Goal: Task Accomplishment & Management: Manage account settings

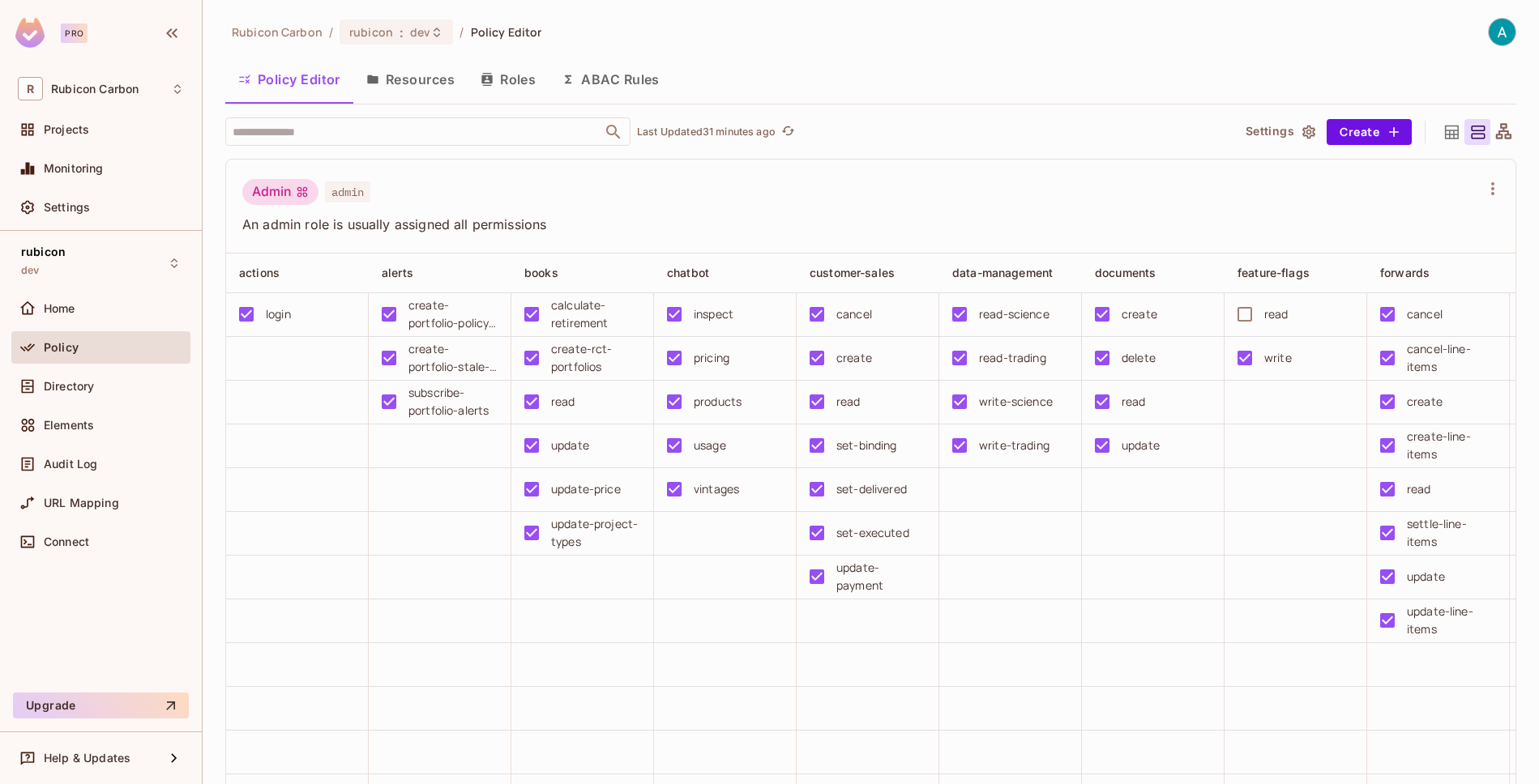
scroll to position [0, 908]
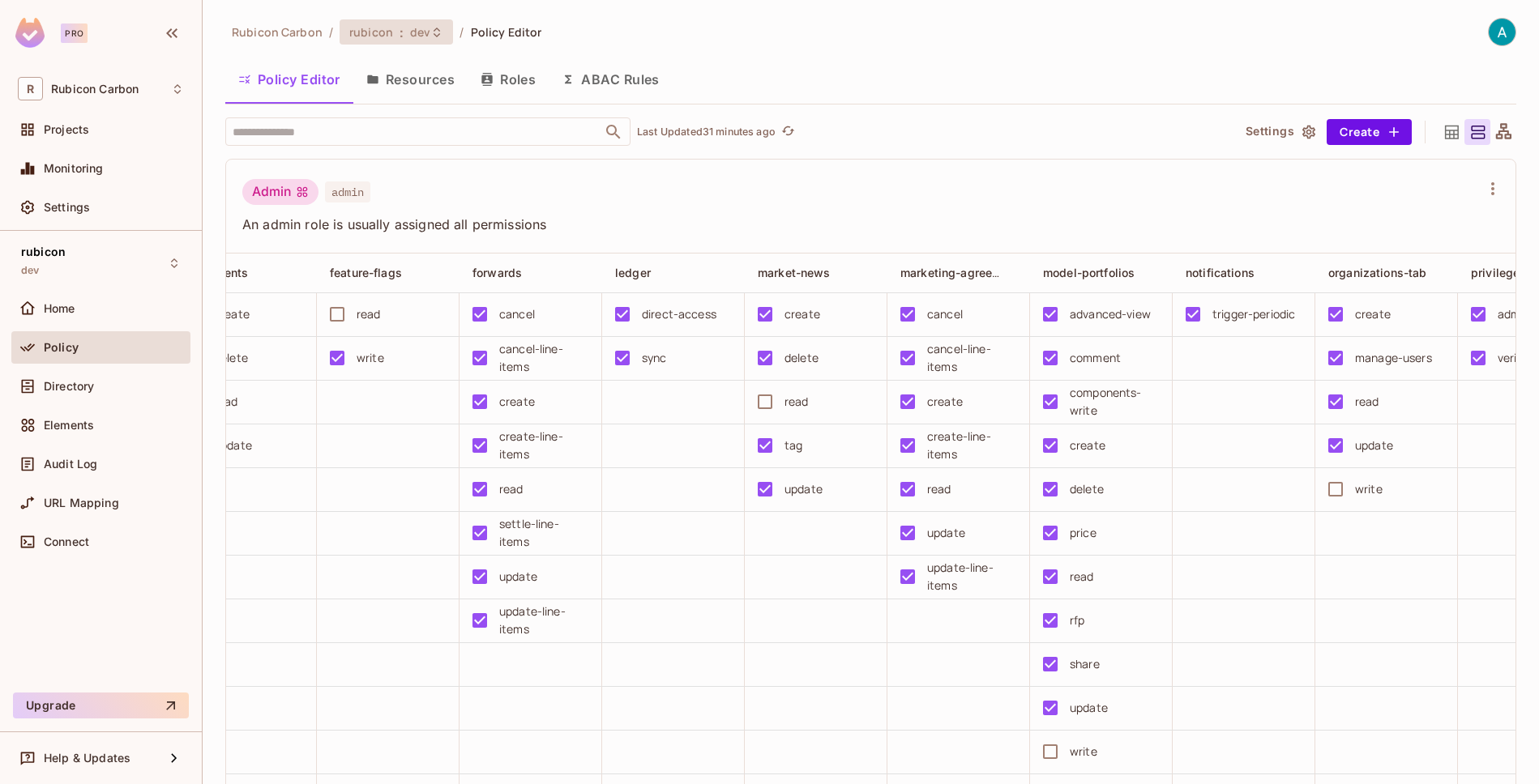
click at [431, 33] on icon at bounding box center [437, 32] width 13 height 13
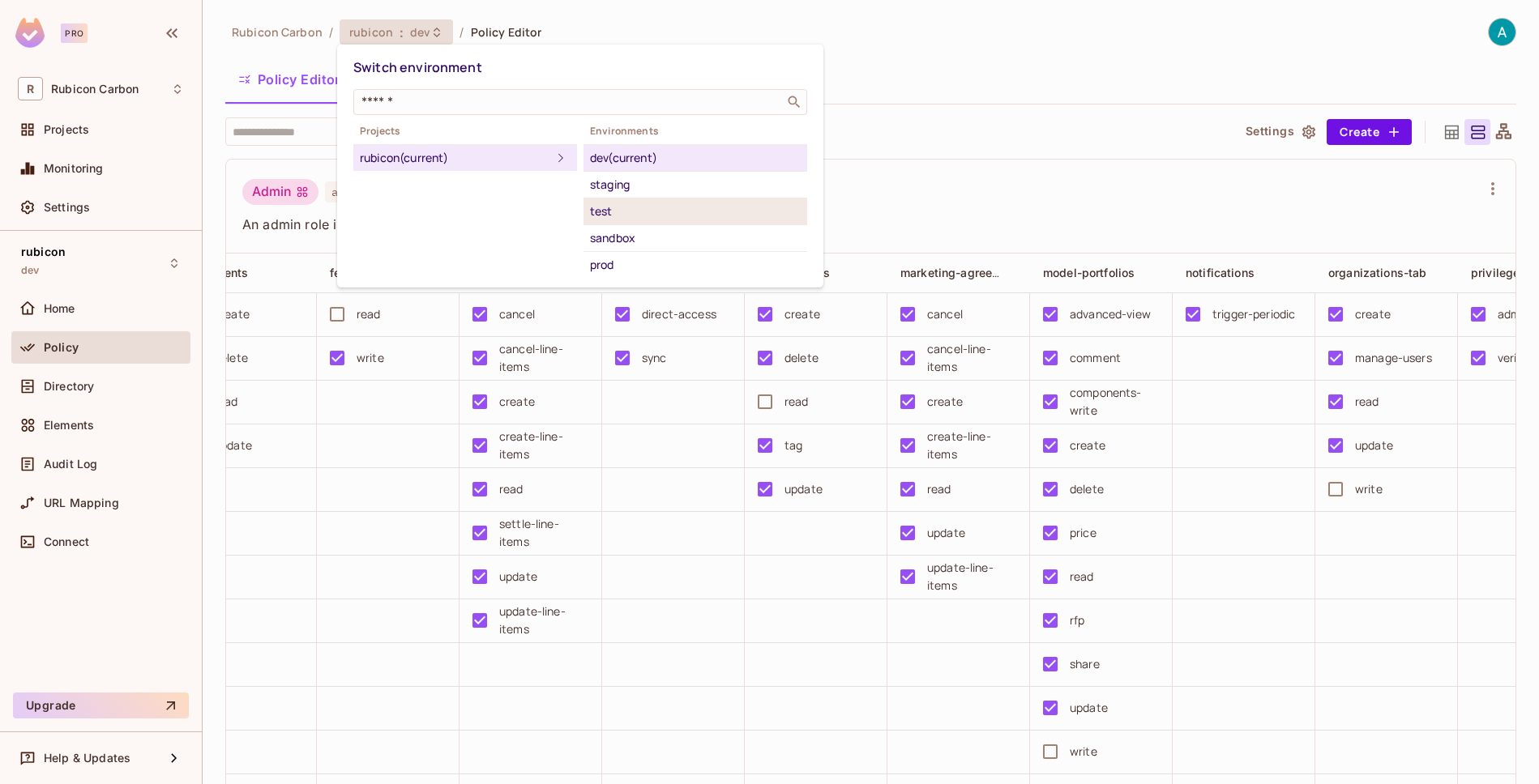
click at [615, 218] on div "test" at bounding box center [695, 211] width 210 height 19
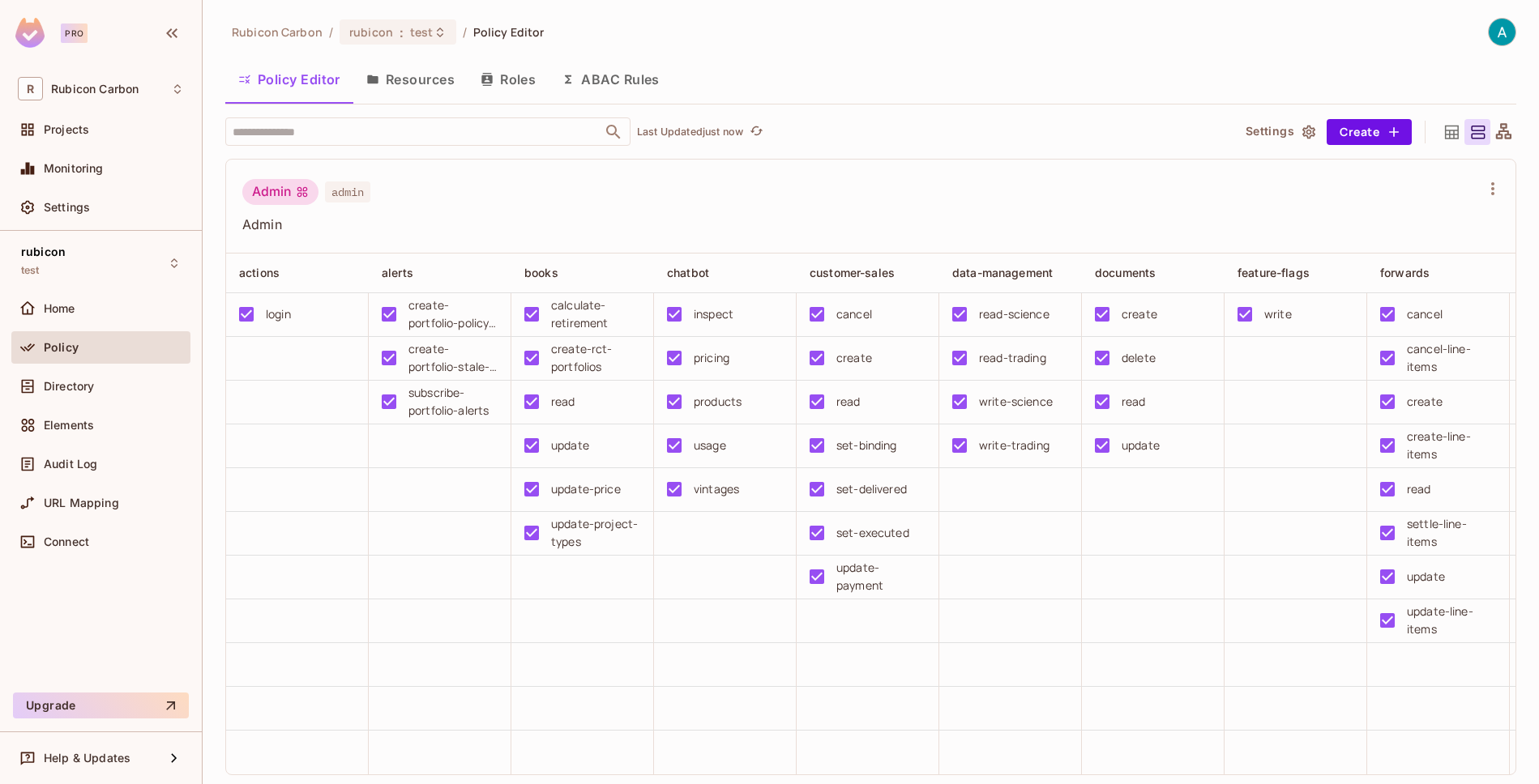
drag, startPoint x: 1279, startPoint y: 677, endPoint x: 1295, endPoint y: 670, distance: 17.5
click at [1279, 677] on td at bounding box center [1296, 665] width 143 height 44
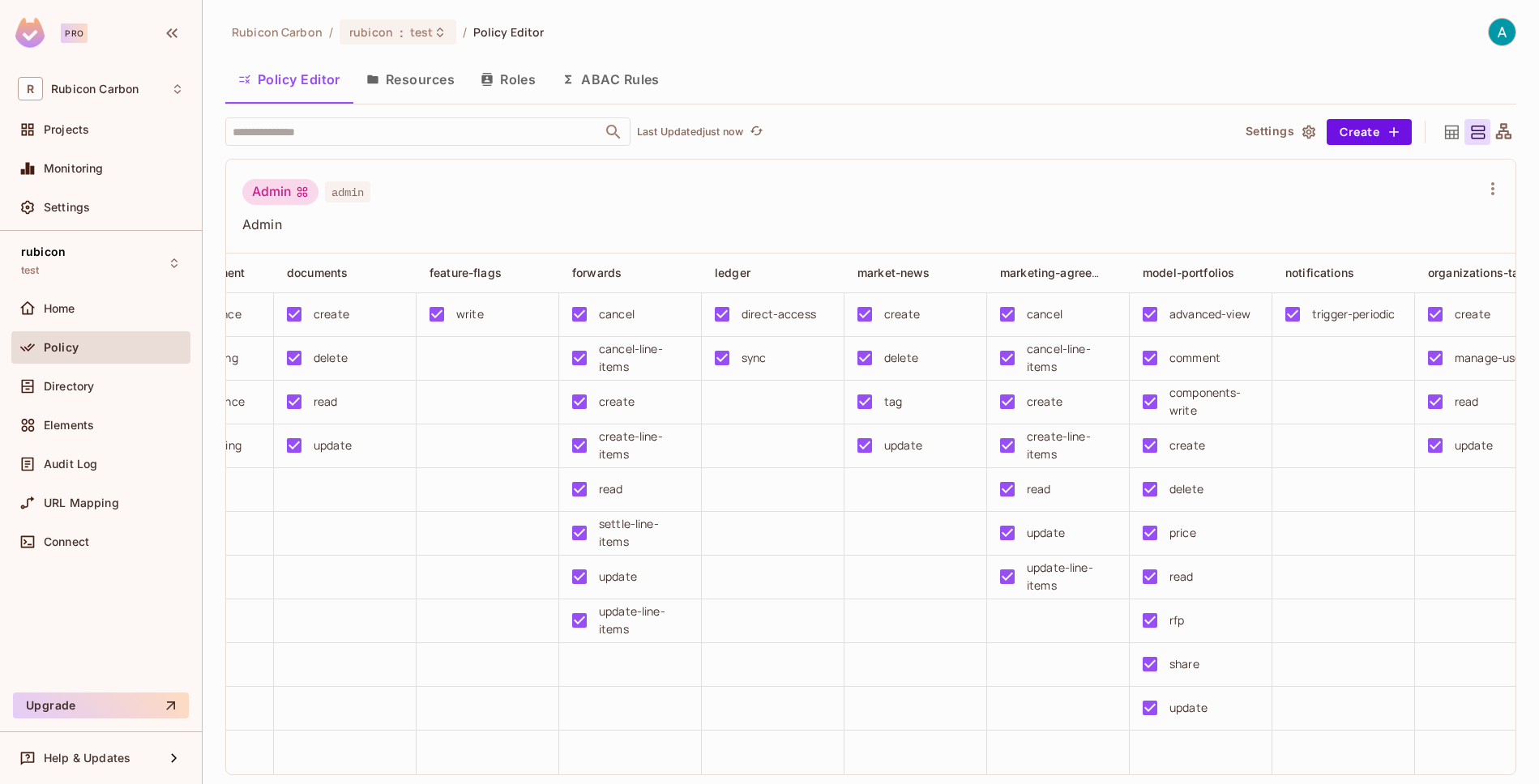
scroll to position [0, 810]
click at [75, 356] on div "Policy" at bounding box center [100, 348] width 166 height 19
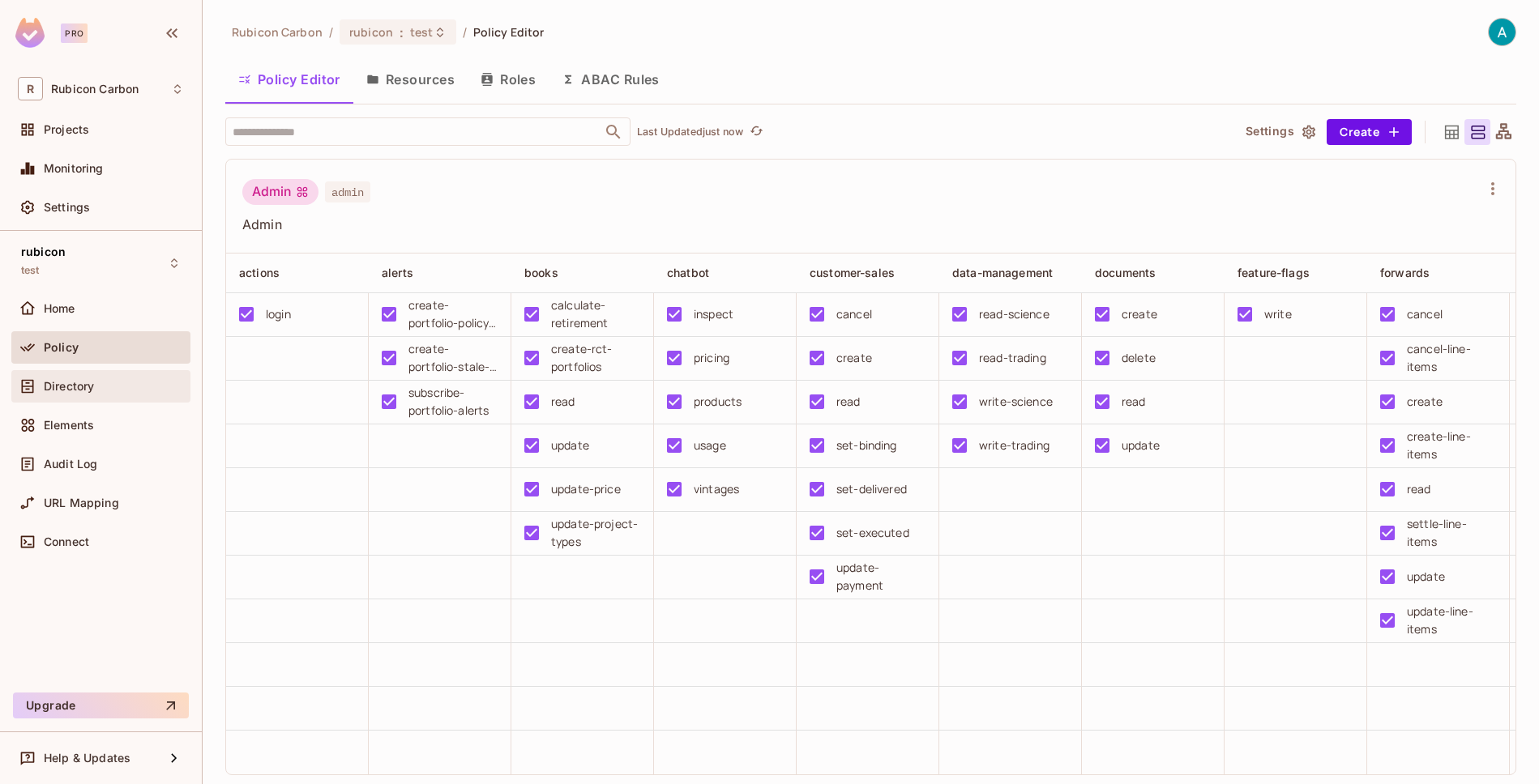
click at [46, 393] on div "Directory" at bounding box center [100, 386] width 166 height 19
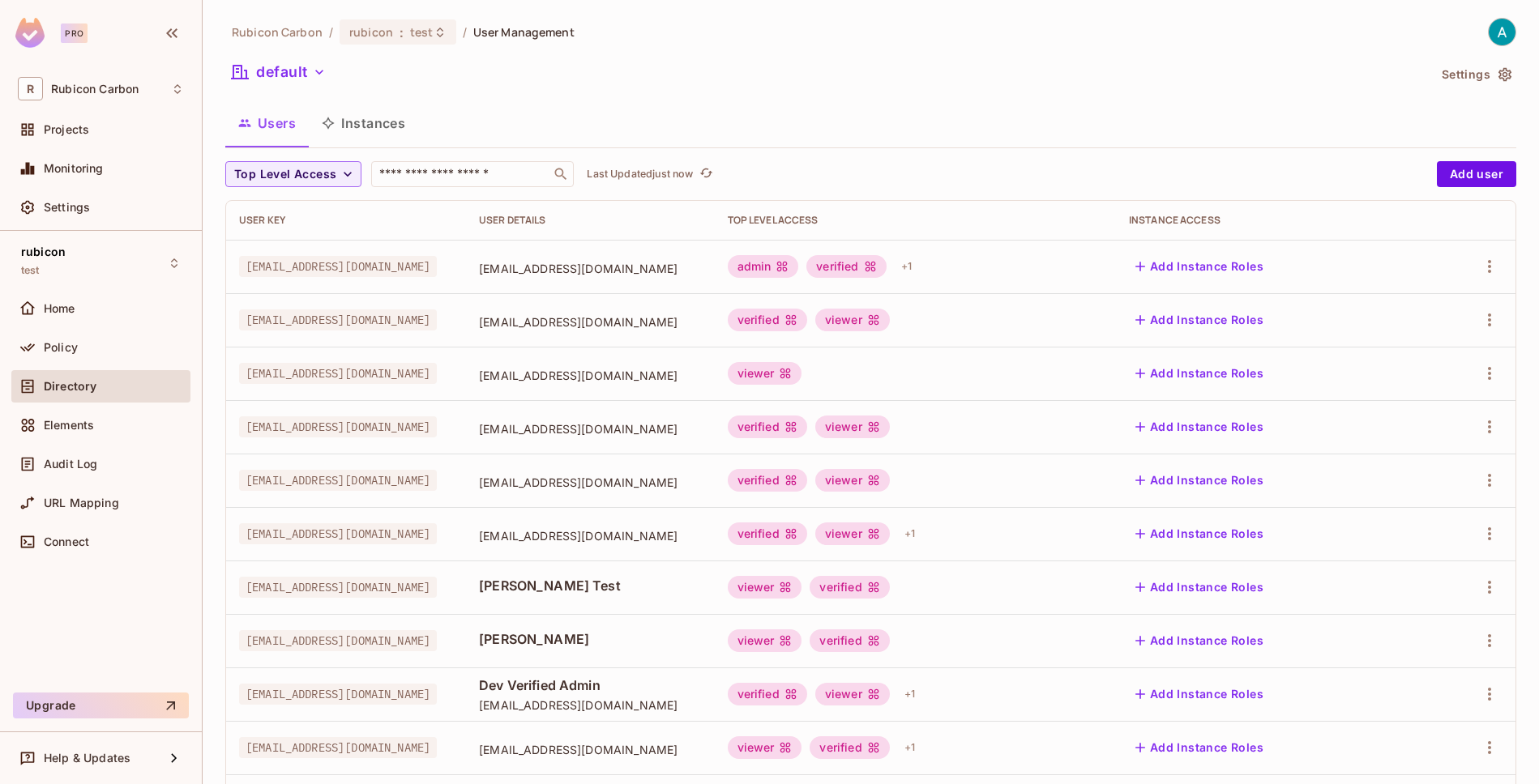
click at [63, 288] on div "rubicon test Home Policy Directory Elements Audit Log URL Mapping Connect" at bounding box center [100, 458] width 202 height 455
click at [60, 308] on span "Home" at bounding box center [60, 308] width 32 height 13
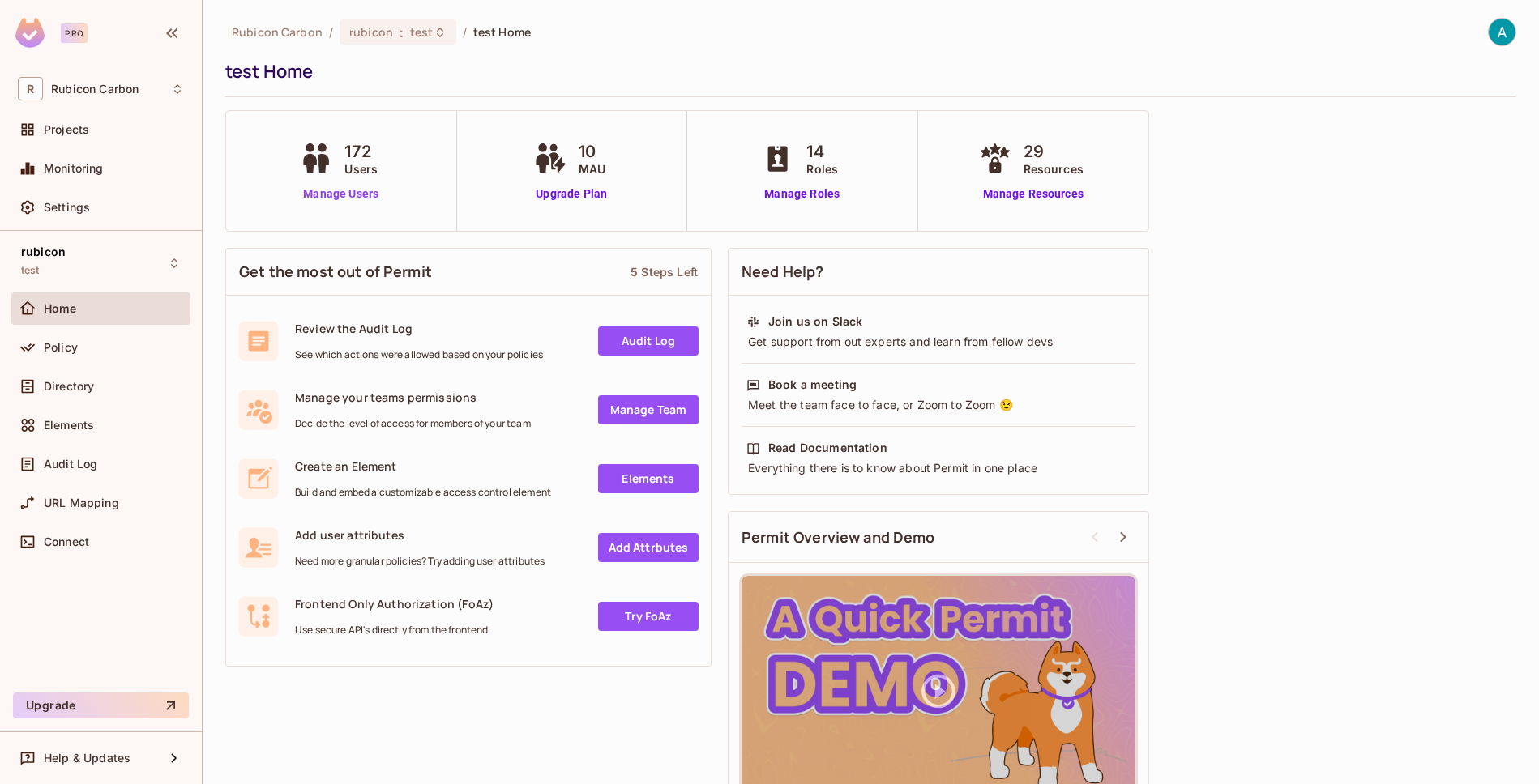
click at [317, 189] on link "Manage Users" at bounding box center [341, 194] width 90 height 17
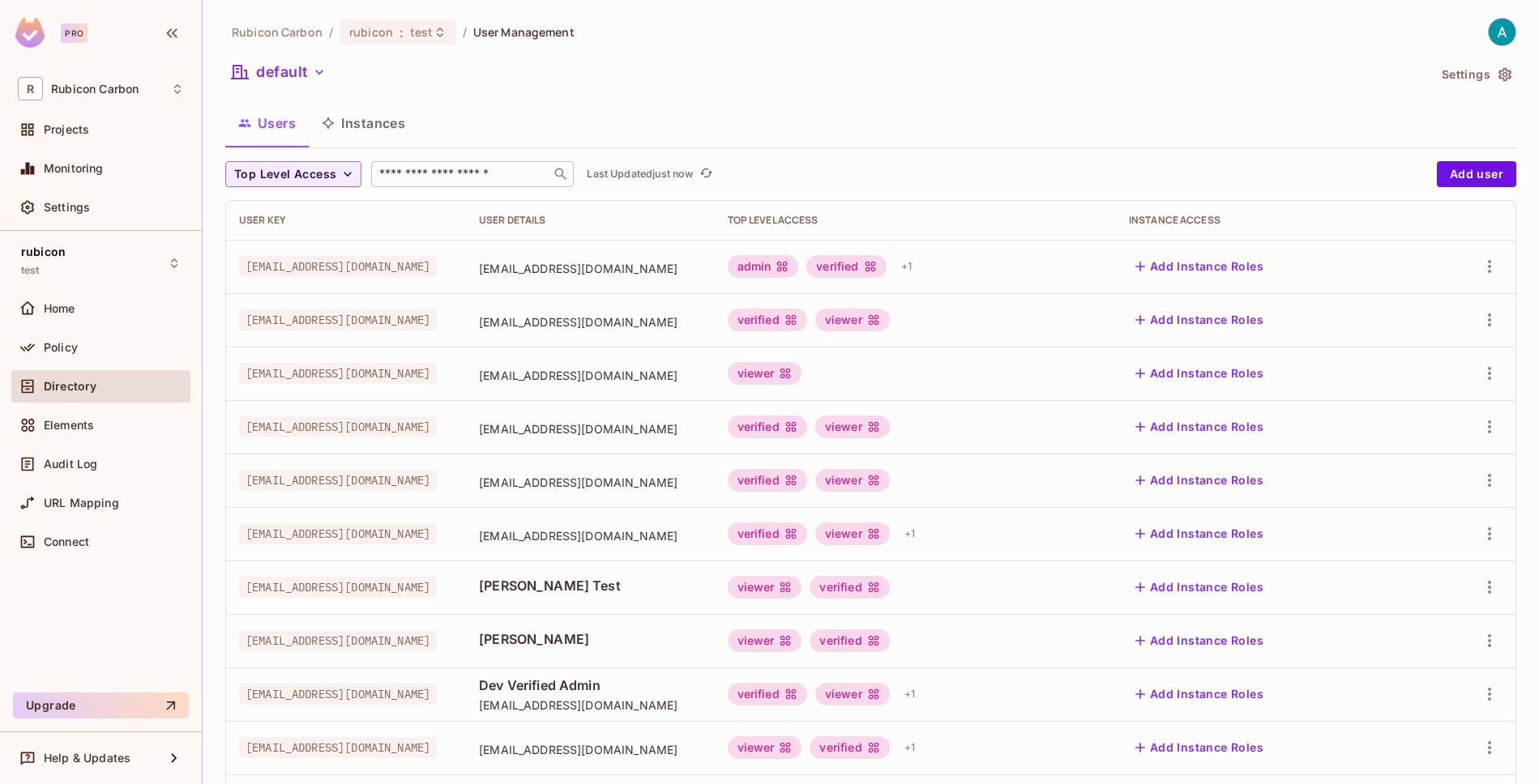
click at [423, 175] on input "text" at bounding box center [460, 174] width 170 height 16
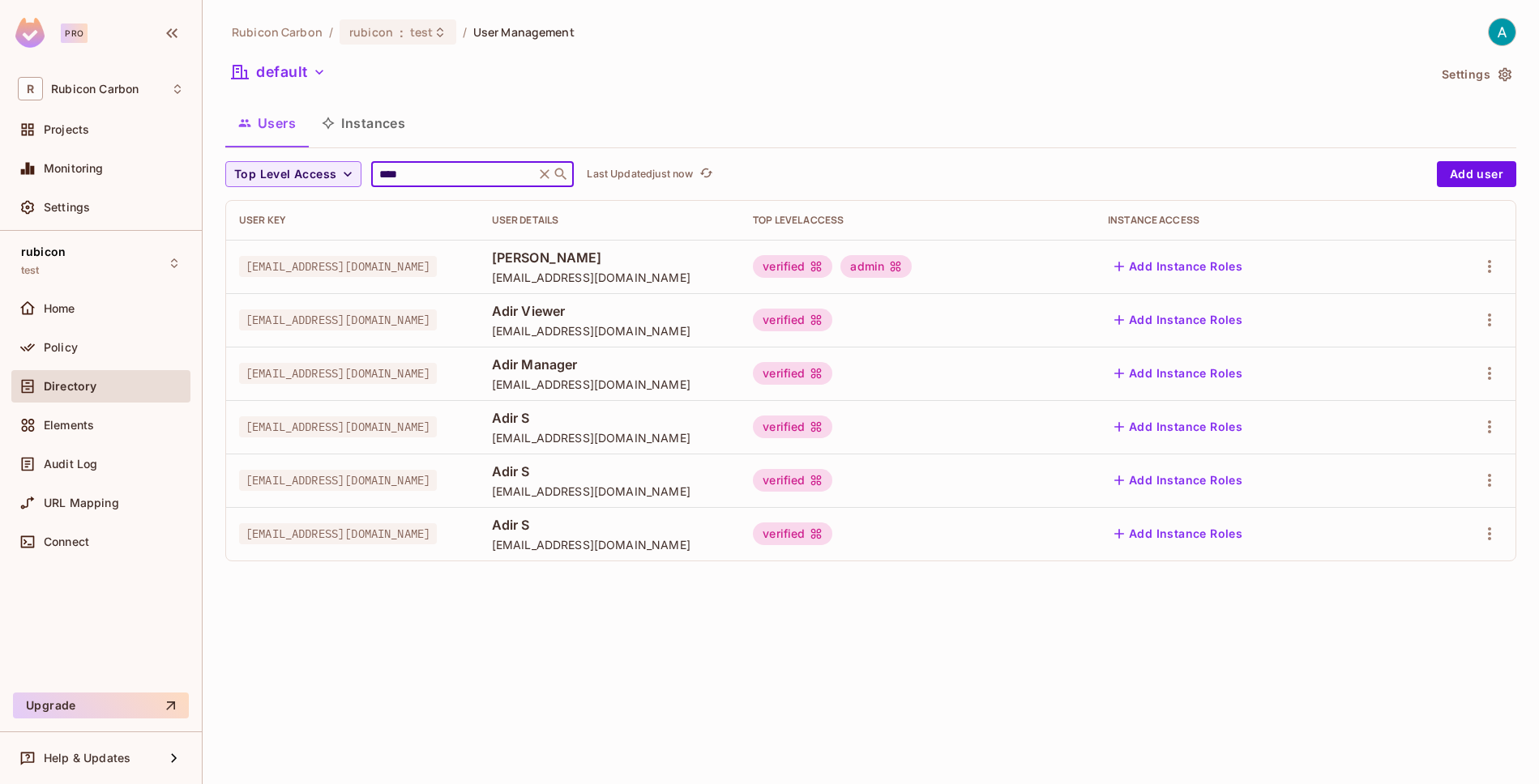
type input "****"
